Goal: Task Accomplishment & Management: Manage account settings

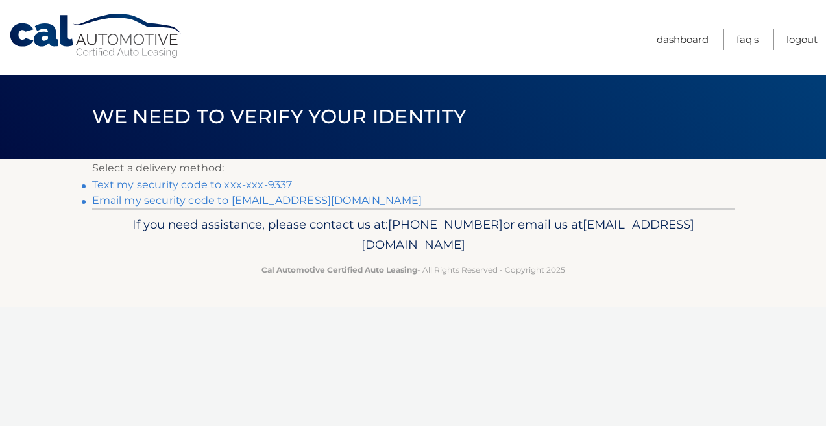
click at [247, 186] on link "Text my security code to xxx-xxx-9337" at bounding box center [192, 184] width 201 height 12
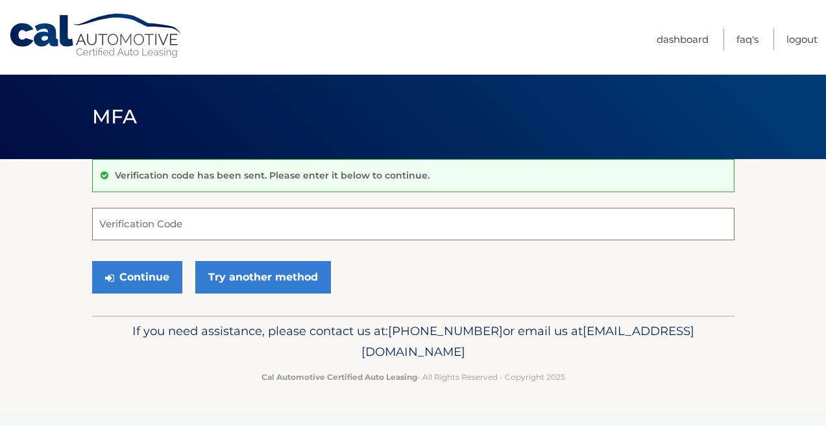
click at [328, 222] on input "Verification Code" at bounding box center [413, 224] width 643 height 32
paste input "357533"
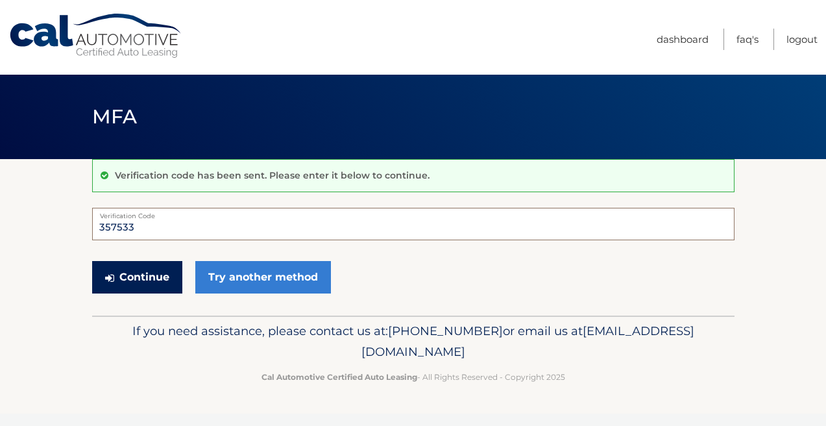
type input "357533"
click at [164, 274] on button "Continue" at bounding box center [137, 277] width 90 height 32
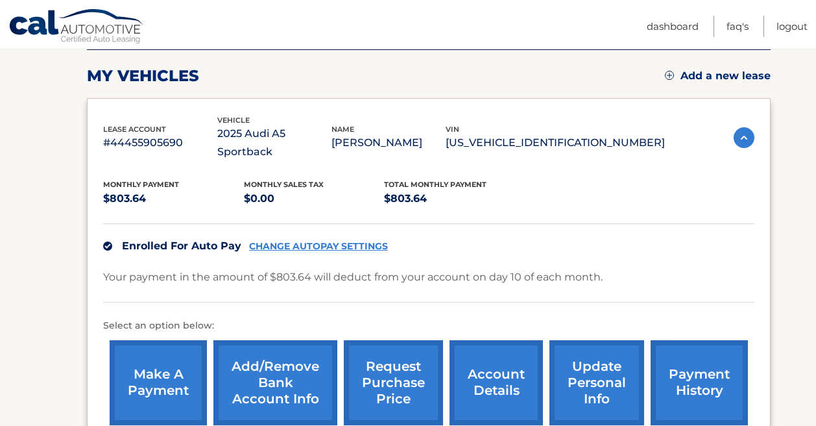
scroll to position [179, 0]
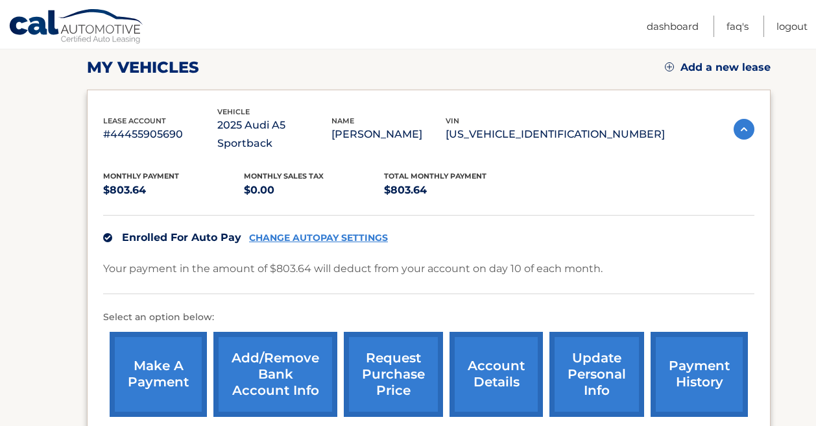
click at [297, 232] on link "CHANGE AUTOPAY SETTINGS" at bounding box center [318, 237] width 139 height 11
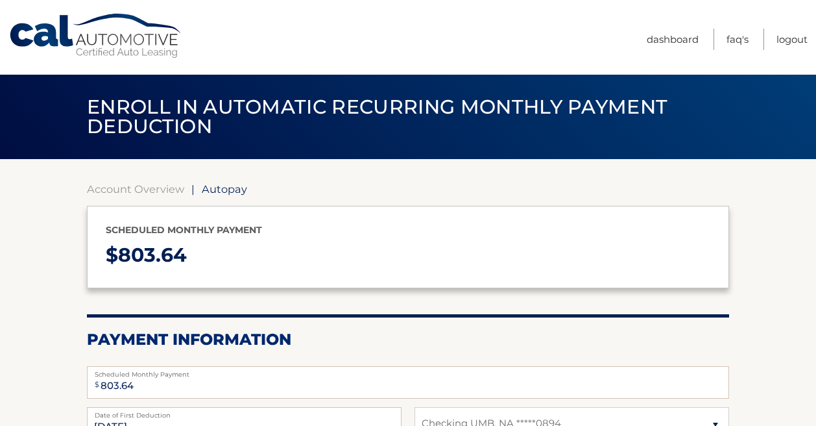
select select "M2JmNDc0OTMtZDIzZi00ZmY5LTkwN2YtNTRiYThhZmYxMGE3"
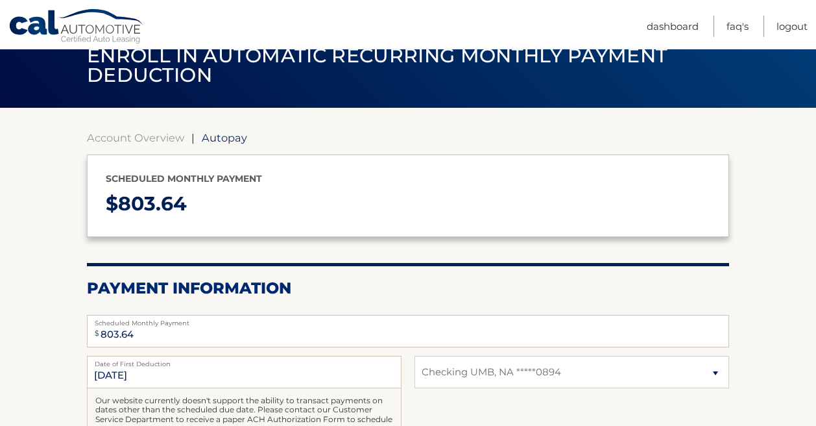
scroll to position [76, 0]
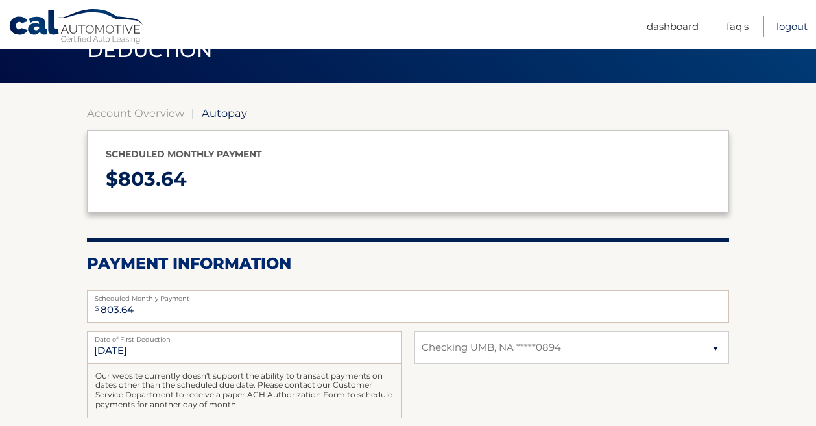
click at [784, 27] on link "Logout" at bounding box center [792, 26] width 31 height 21
